Goal: Task Accomplishment & Management: Manage account settings

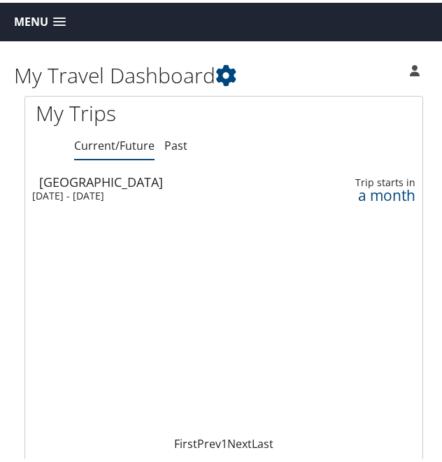
click at [59, 23] on span at bounding box center [59, 20] width 13 height 10
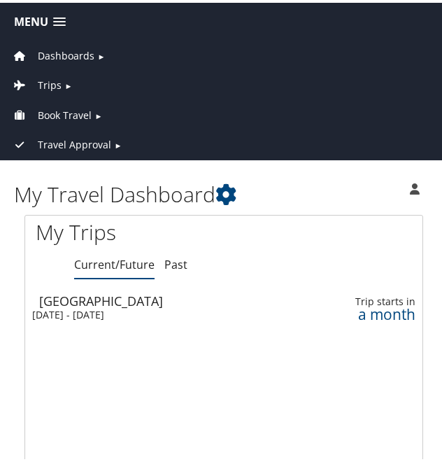
click at [59, 76] on span "Trips" at bounding box center [50, 82] width 24 height 15
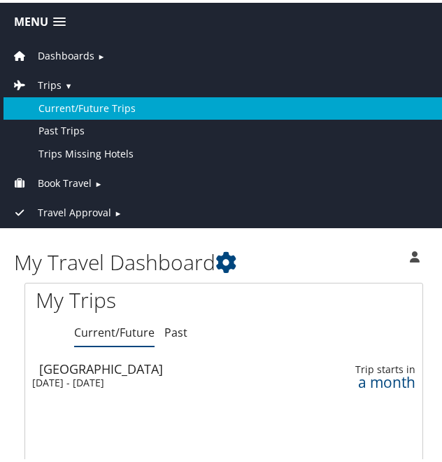
click at [114, 107] on link "Current/Future Trips" at bounding box center [223, 105] width 441 height 22
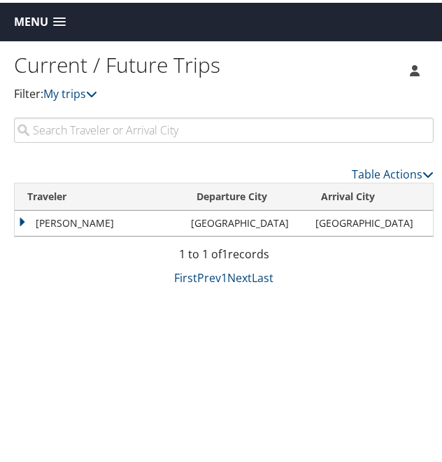
click at [22, 220] on td "RAQUEL JAVONNA CHILES" at bounding box center [99, 220] width 169 height 25
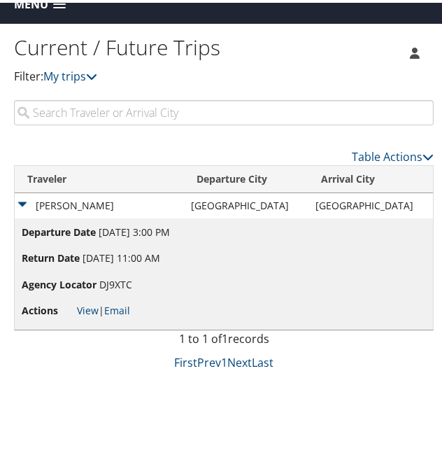
scroll to position [13, 0]
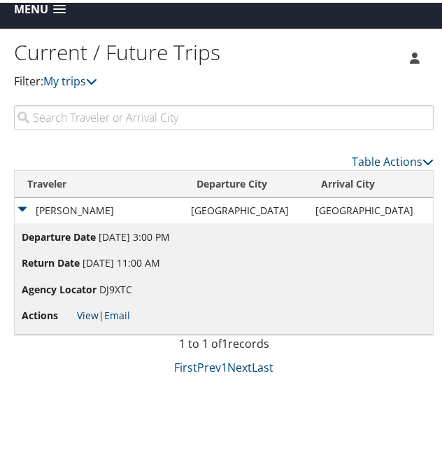
click at [83, 311] on link "View" at bounding box center [88, 312] width 22 height 13
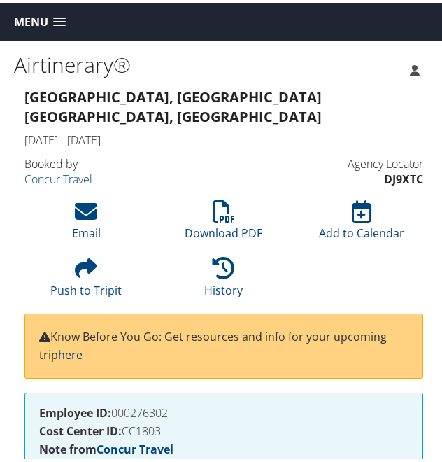
click at [410, 64] on icon at bounding box center [415, 67] width 10 height 11
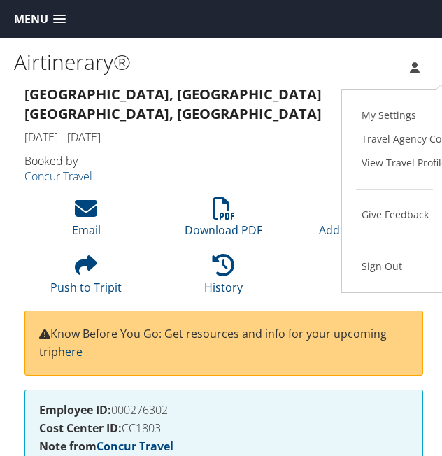
click at [274, 75] on h1 "Airtinerary®" at bounding box center [171, 62] width 315 height 29
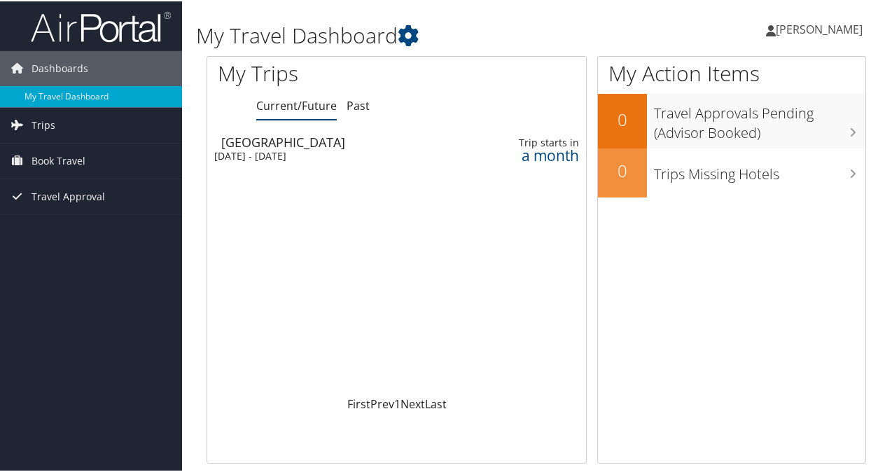
click at [438, 151] on div "Tue 4 Nov 2025 - Thu 6 Nov 2025" at bounding box center [330, 154] width 233 height 13
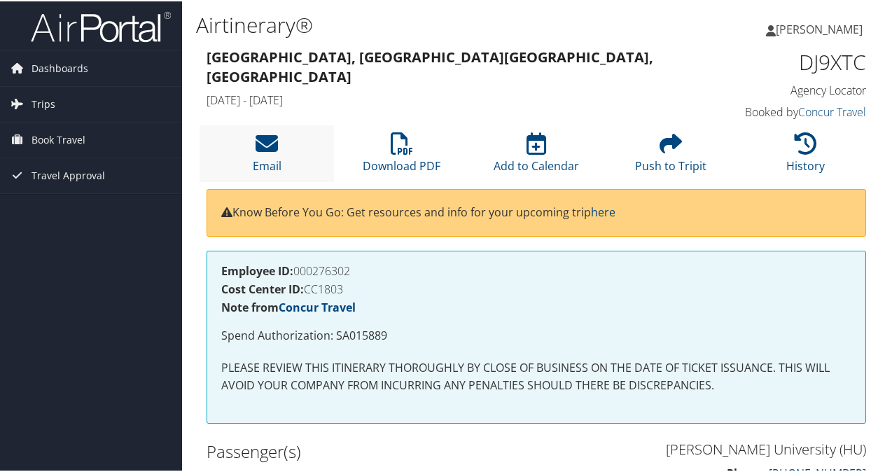
click at [299, 134] on li "Email" at bounding box center [266, 152] width 134 height 57
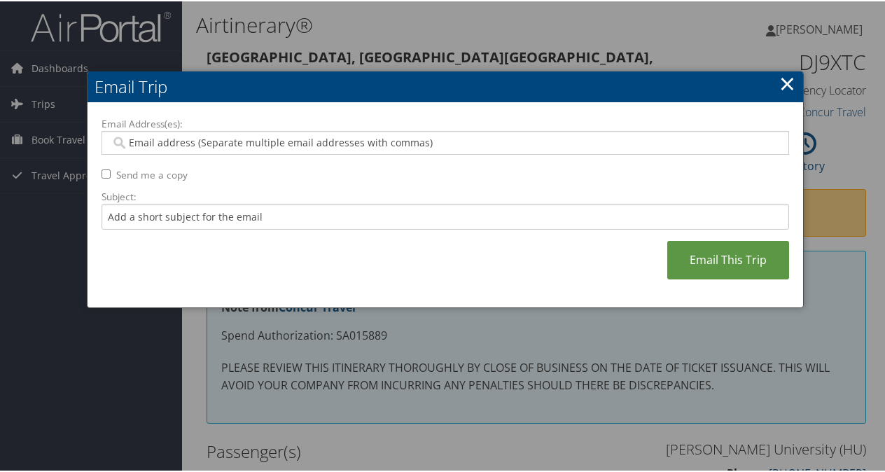
click at [779, 76] on link "×" at bounding box center [787, 82] width 16 height 28
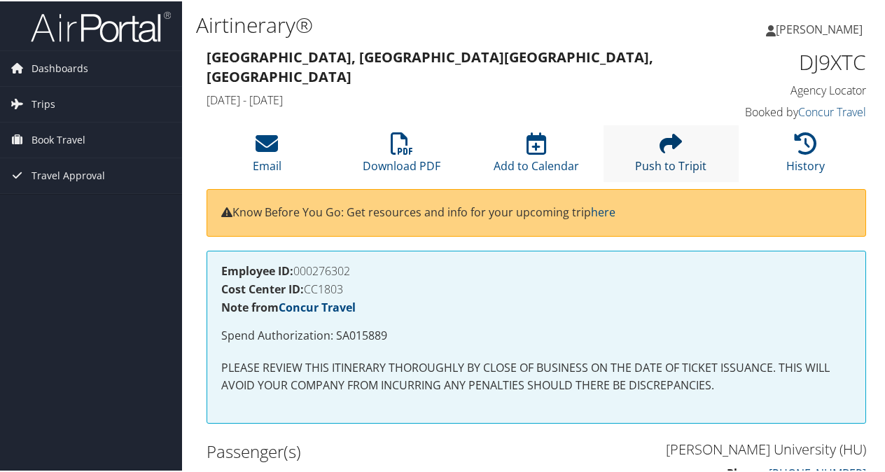
click at [659, 157] on link "Push to Tripit" at bounding box center [670, 156] width 71 height 34
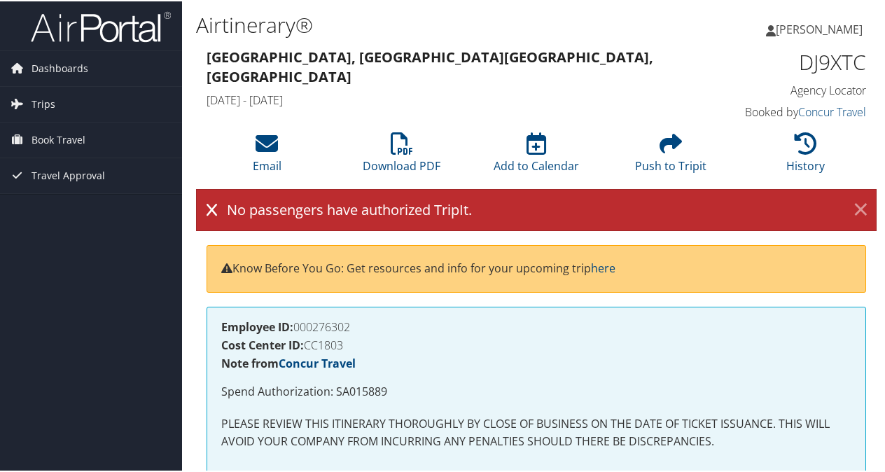
click at [856, 214] on link "×" at bounding box center [860, 209] width 24 height 28
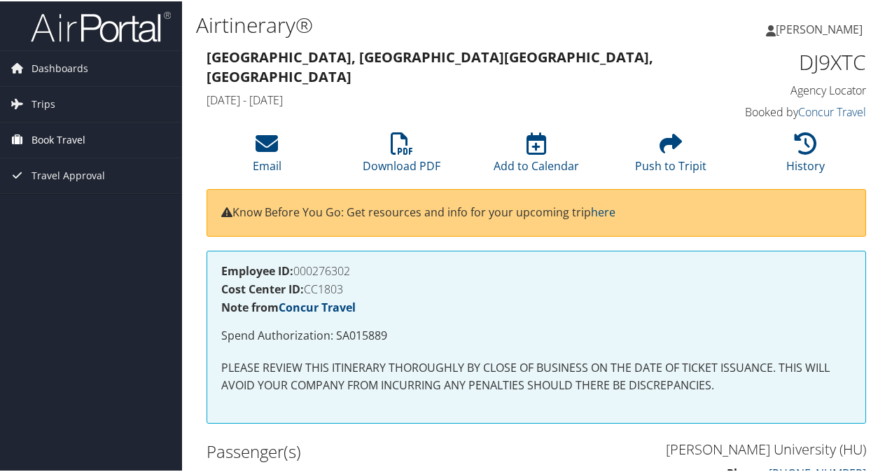
click at [52, 132] on span "Book Travel" at bounding box center [58, 138] width 54 height 35
click at [57, 101] on link "Trips" at bounding box center [91, 102] width 182 height 35
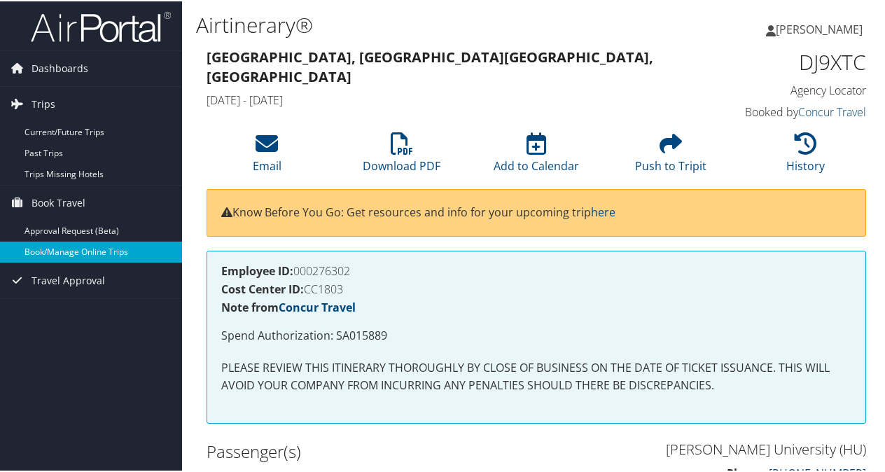
click at [60, 246] on link "Book/Manage Online Trips" at bounding box center [91, 250] width 182 height 21
